Goal: Task Accomplishment & Management: Manage account settings

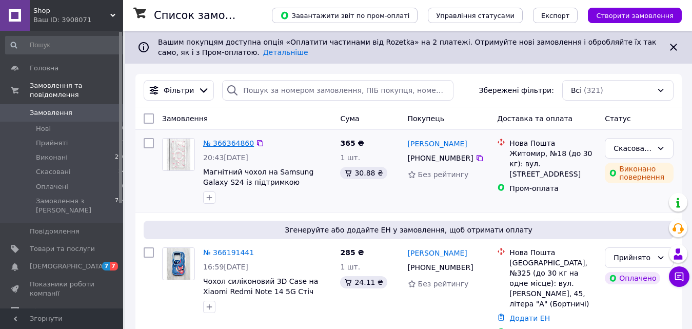
click at [221, 145] on link "№ 366364860" at bounding box center [228, 143] width 51 height 8
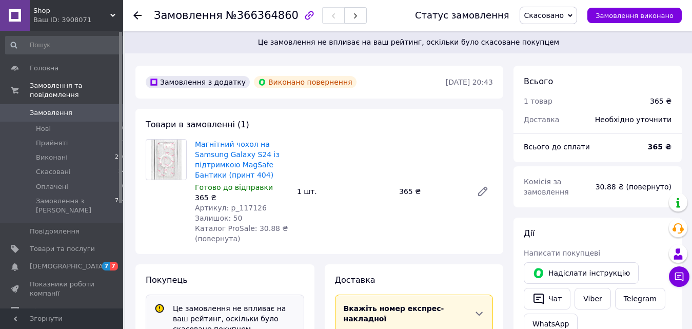
scroll to position [52, 0]
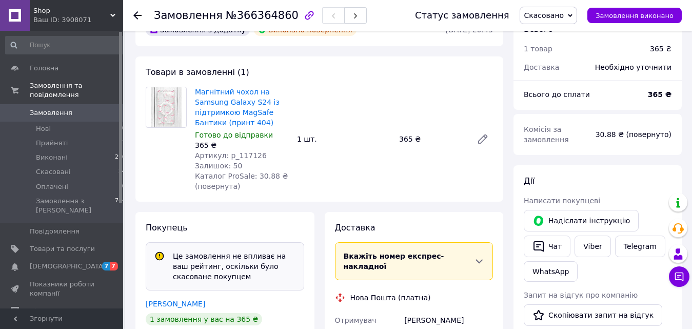
click at [45, 108] on span "Замовлення" at bounding box center [51, 112] width 43 height 9
